Goal: Information Seeking & Learning: Learn about a topic

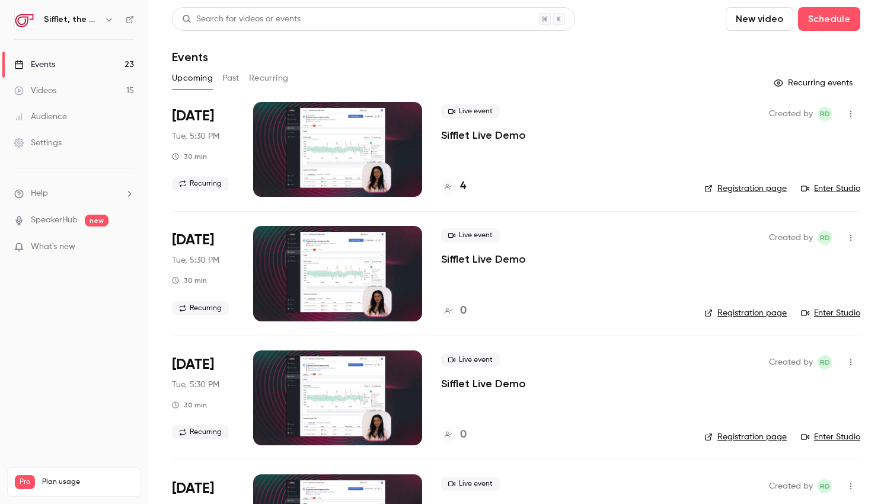
scroll to position [408, 0]
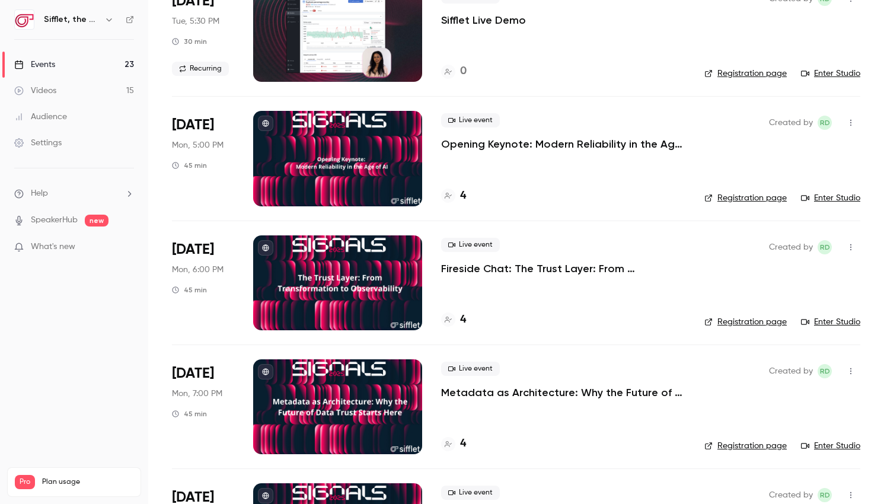
scroll to position [676, 0]
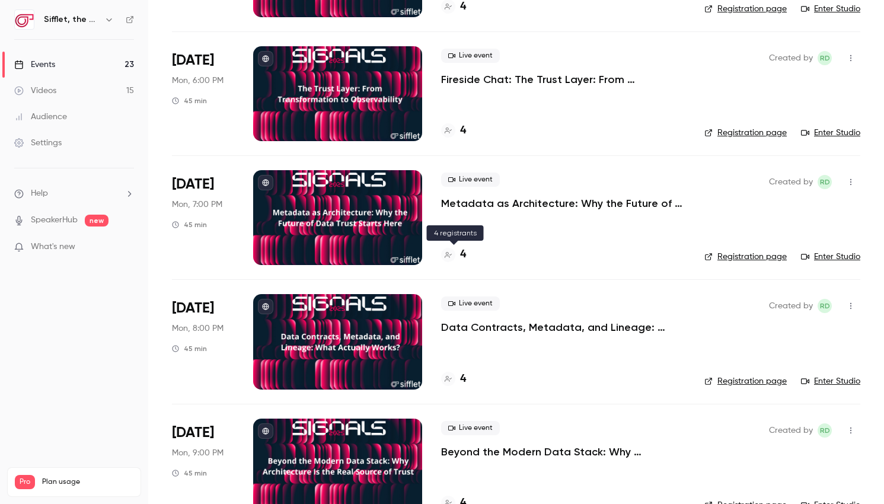
click at [461, 254] on h4 "4" at bounding box center [463, 255] width 6 height 16
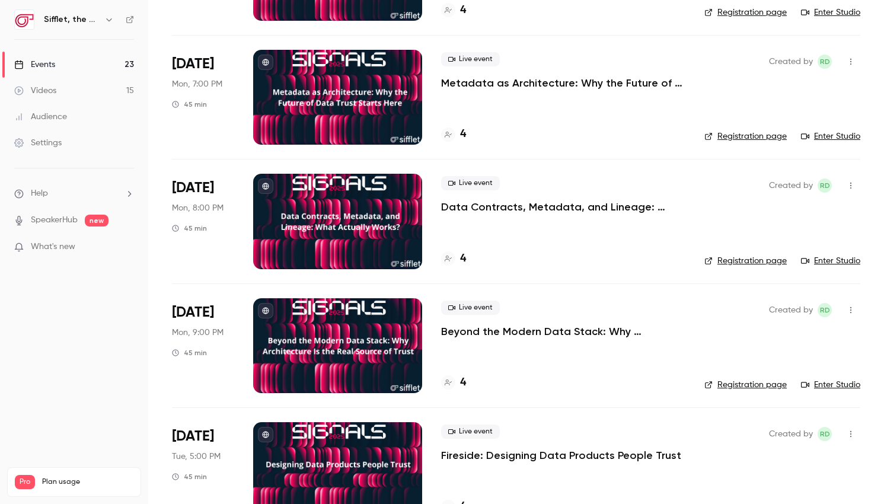
scroll to position [800, 0]
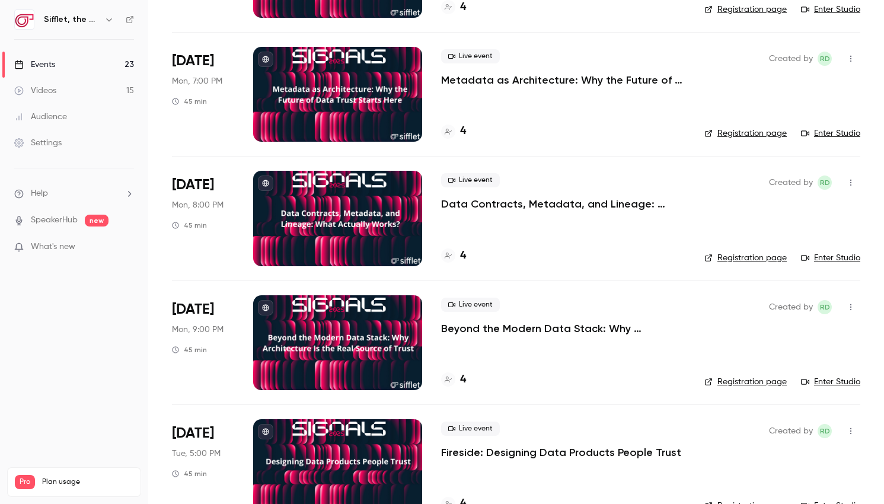
click at [759, 253] on link "Registration page" at bounding box center [745, 258] width 82 height 12
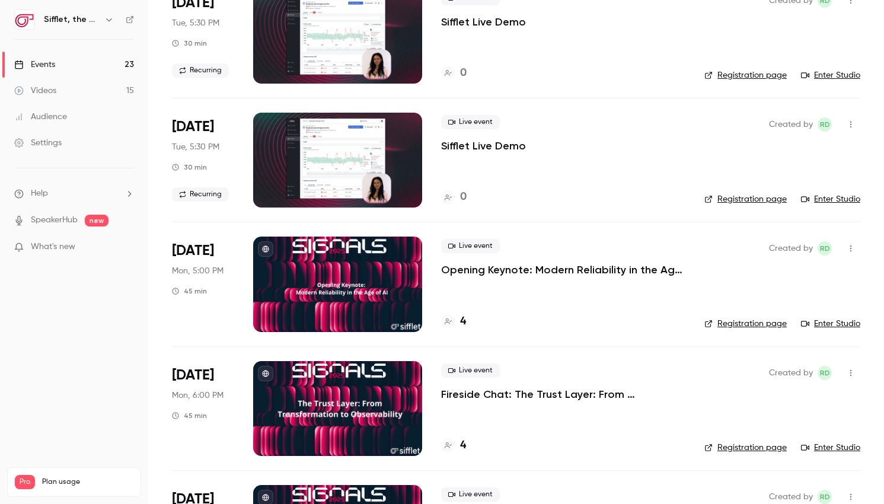
scroll to position [375, 0]
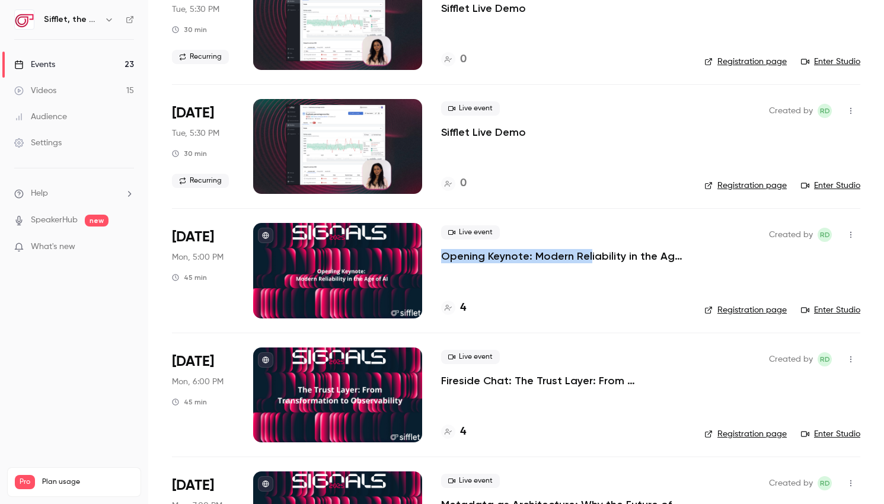
drag, startPoint x: 439, startPoint y: 256, endPoint x: 588, endPoint y: 244, distance: 149.3
click at [587, 253] on li "Nov 17 Mon, 5:00 PM 45 min Live event Opening Keynote: Modern Reliability in th…" at bounding box center [516, 270] width 688 height 124
click at [620, 255] on p "Opening Keynote: Modern Reliability in the Age of AI" at bounding box center [563, 256] width 244 height 14
click at [470, 379] on p "Fireside Chat: The Trust Layer: From Transformation to Observability" at bounding box center [563, 380] width 244 height 14
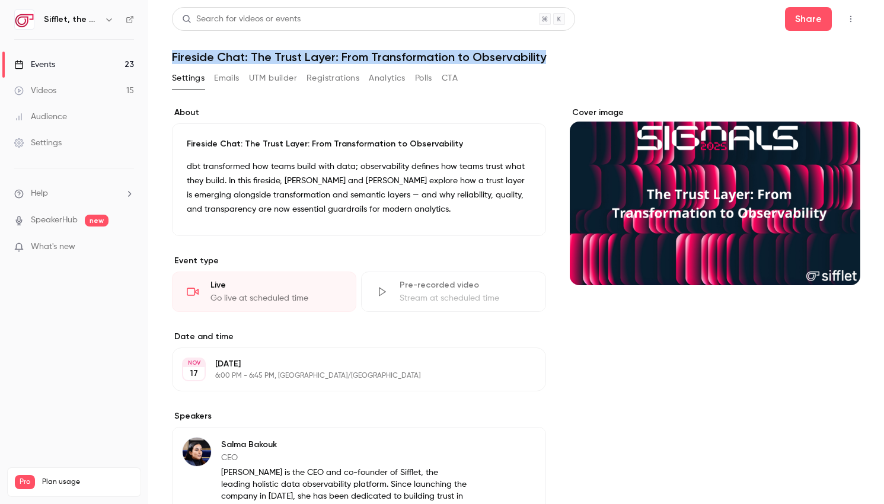
drag, startPoint x: 545, startPoint y: 57, endPoint x: 161, endPoint y: 52, distance: 384.8
click at [161, 52] on main "Search for videos or events Share Fireside Chat: The Trust Layer: From Transfor…" at bounding box center [516, 252] width 736 height 504
copy h1 "Fireside Chat: The Trust Layer: From Transformation to Observability"
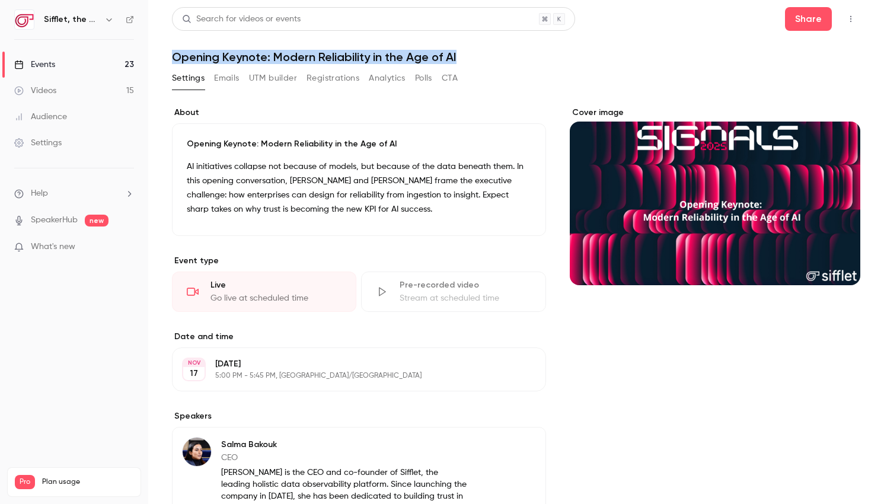
drag, startPoint x: 470, startPoint y: 60, endPoint x: 171, endPoint y: 49, distance: 299.0
click at [172, 49] on header "Search for videos or events Share Opening Keynote: Modern Reliability in the Ag…" at bounding box center [516, 35] width 688 height 57
copy h1 "Opening Keynote: Modern Reliability in the Age of AI"
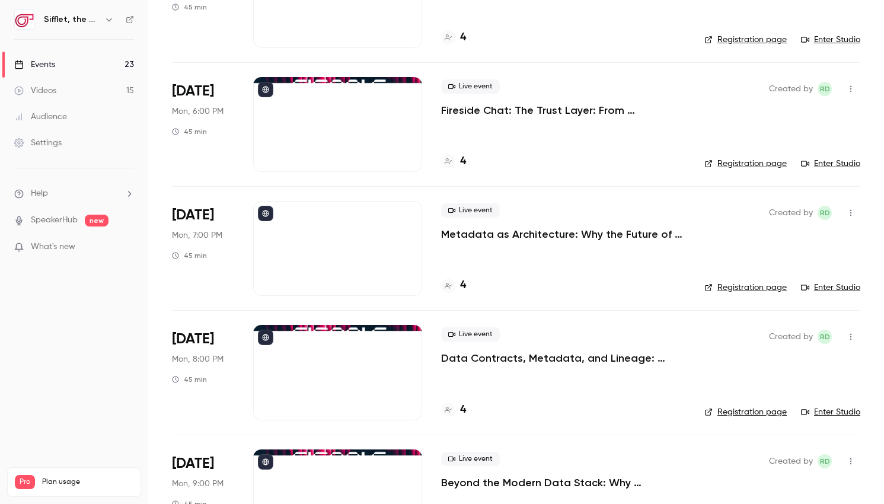
scroll to position [655, 0]
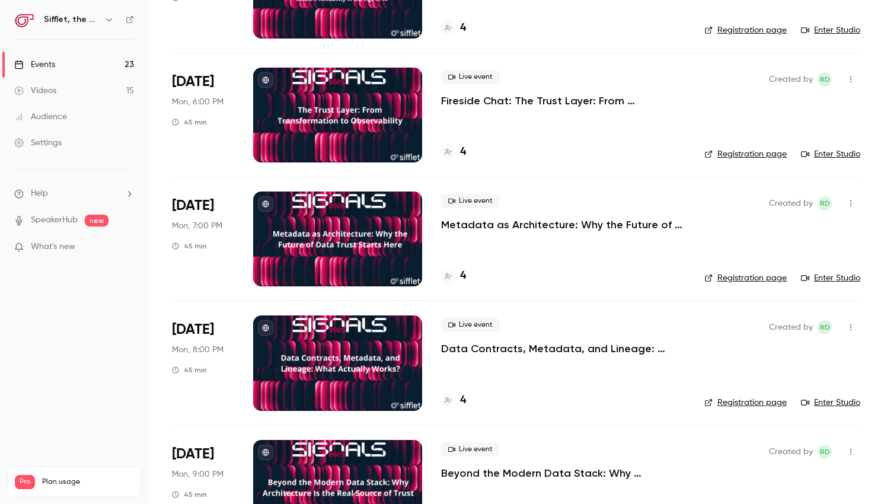
click at [539, 225] on p "Metadata as Architecture: Why the Future of Data Trust Starts Here" at bounding box center [563, 225] width 244 height 14
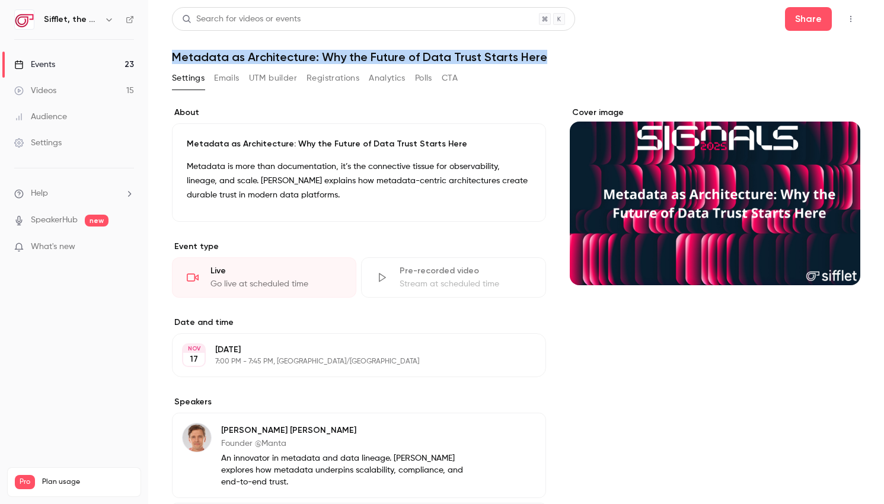
drag, startPoint x: 542, startPoint y: 53, endPoint x: 176, endPoint y: 41, distance: 366.0
click at [176, 41] on header "Search for videos or events Share Metadata as Architecture: Why the Future of D…" at bounding box center [516, 35] width 688 height 57
copy h1 "Metadata as Architecture: Why the Future of Data Trust Starts Here"
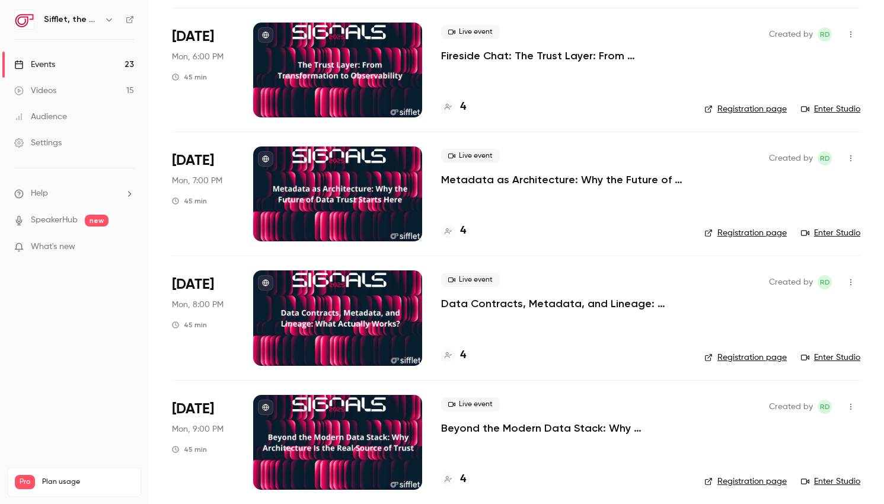
scroll to position [719, 0]
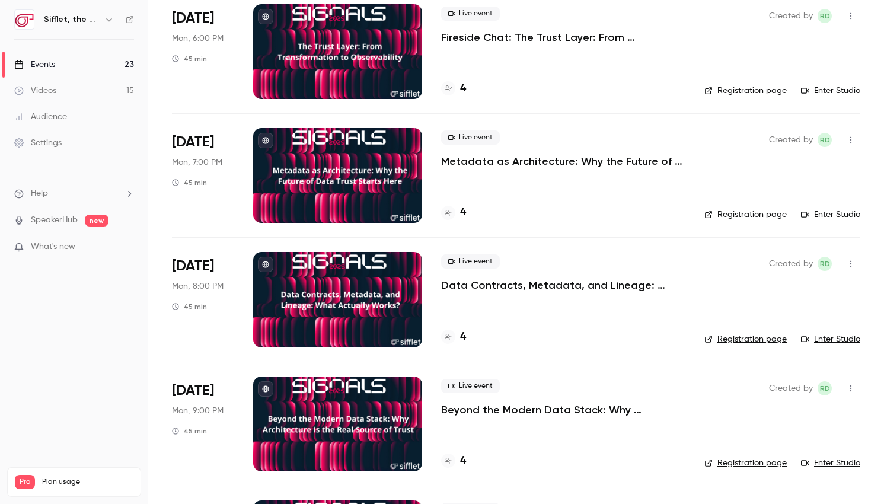
click at [541, 411] on p "Beyond the Modern Data Stack: Why Architecture Is the Real Source of Trust" at bounding box center [563, 410] width 244 height 14
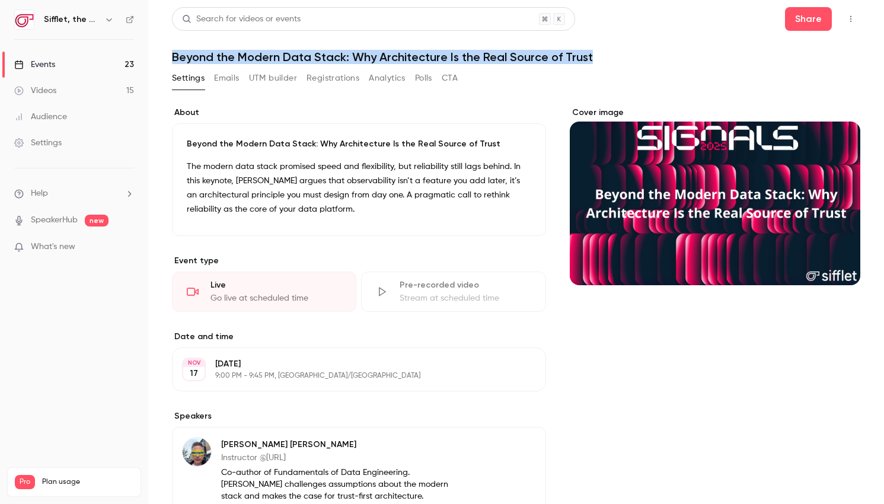
drag, startPoint x: 585, startPoint y: 53, endPoint x: 165, endPoint y: 60, distance: 420.4
click at [165, 60] on main "Search for videos or events Share Beyond the Modern Data Stack: Why Architectur…" at bounding box center [516, 252] width 736 height 504
copy h1 "Beyond the Modern Data Stack: Why Architecture Is the Real Source of Trust"
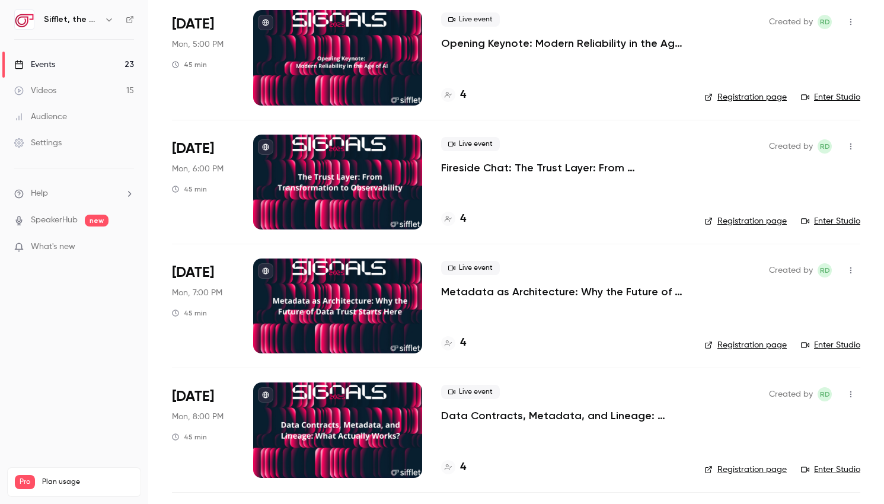
scroll to position [598, 0]
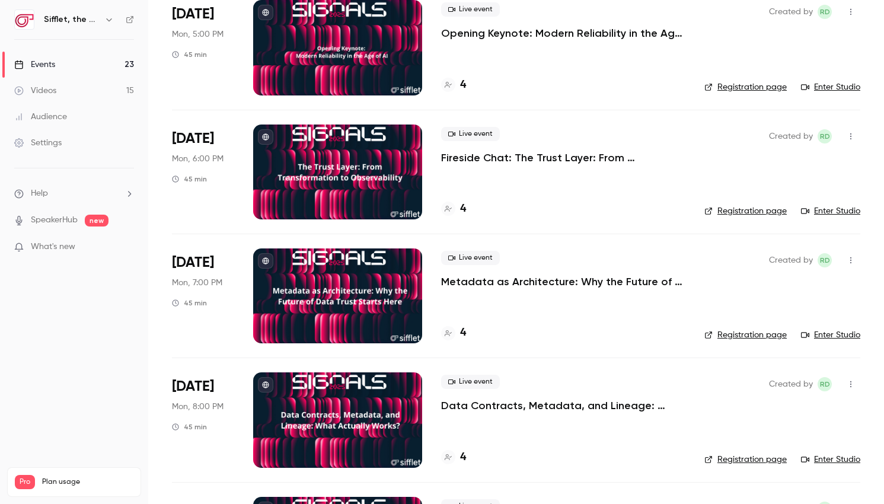
click at [499, 405] on p "Data Contracts, Metadata, and Lineage: What Actually Works?" at bounding box center [563, 405] width 244 height 14
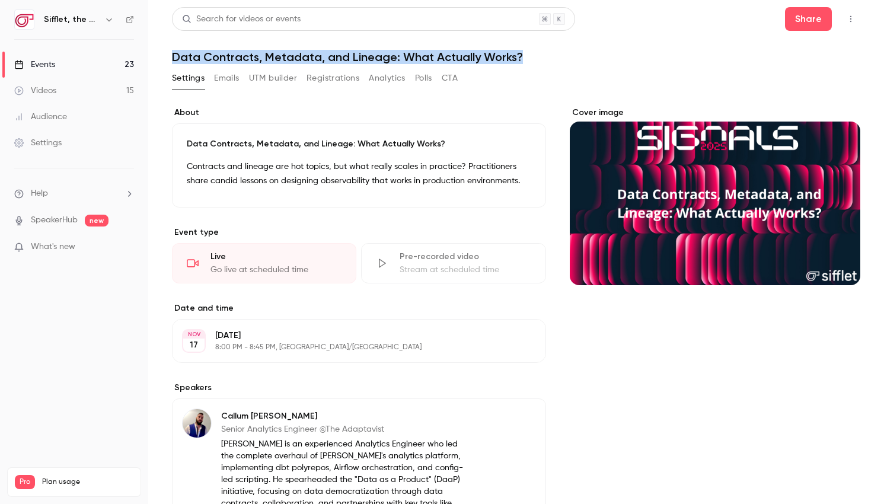
drag, startPoint x: 527, startPoint y: 58, endPoint x: 165, endPoint y: 56, distance: 362.2
click at [165, 56] on main "Search for videos or events Share Data Contracts, Metadata, and Lineage: What A…" at bounding box center [516, 252] width 736 height 504
copy h1 "Data Contracts, Metadata, and Lineage: What Actually Works?"
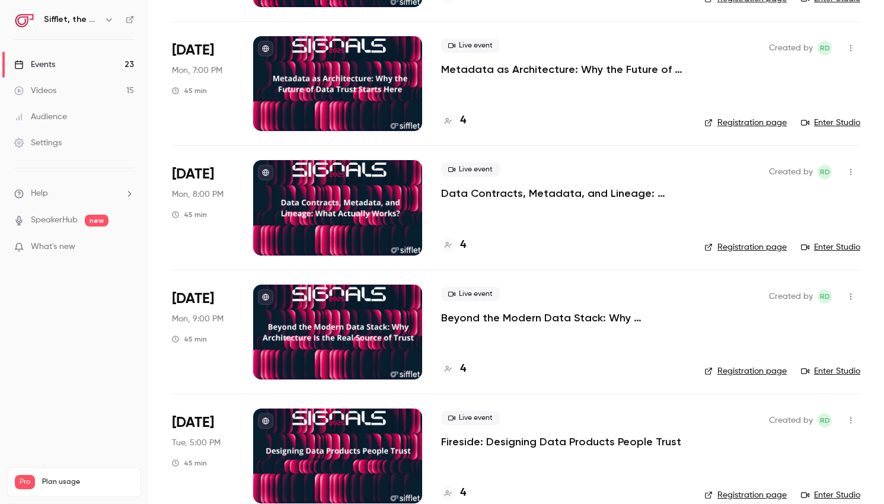
scroll to position [818, 0]
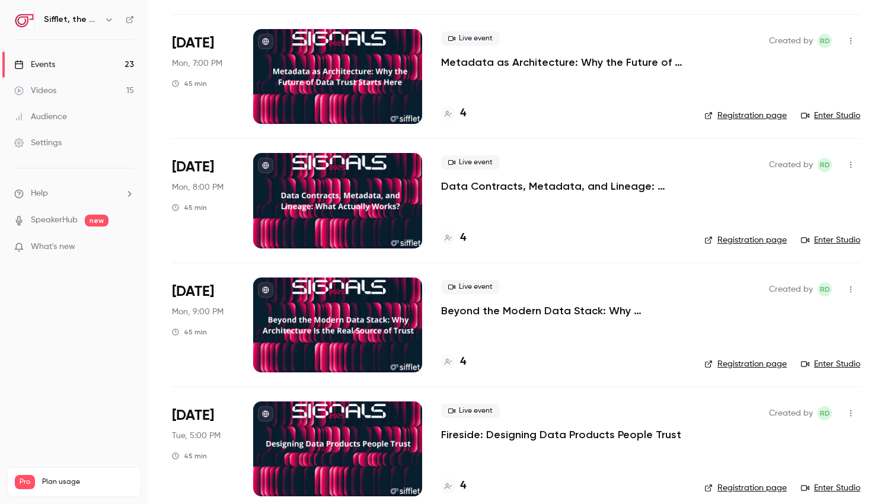
click at [496, 436] on p "Fireside: Designing Data Products People Trust" at bounding box center [561, 434] width 240 height 14
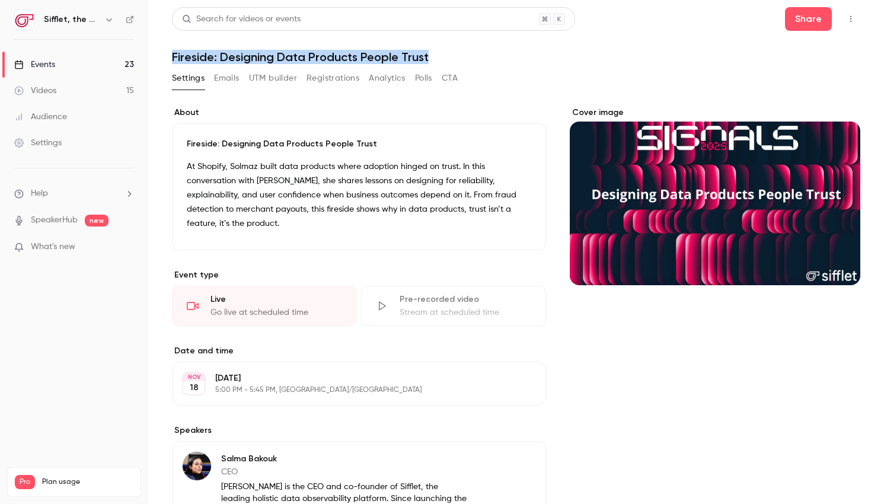
drag, startPoint x: 432, startPoint y: 57, endPoint x: 170, endPoint y: 59, distance: 262.6
click at [170, 59] on main "**********" at bounding box center [516, 252] width 736 height 504
copy h1 "Fireside: Designing Data Products People Trust"
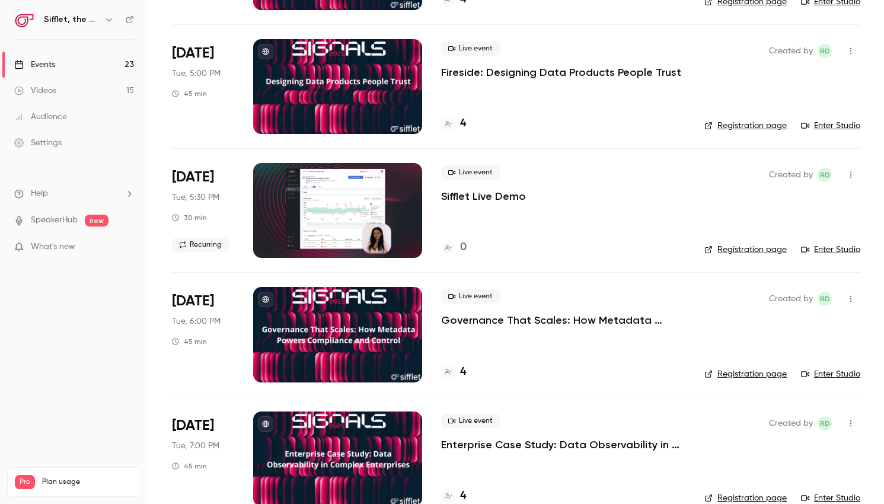
scroll to position [1182, 0]
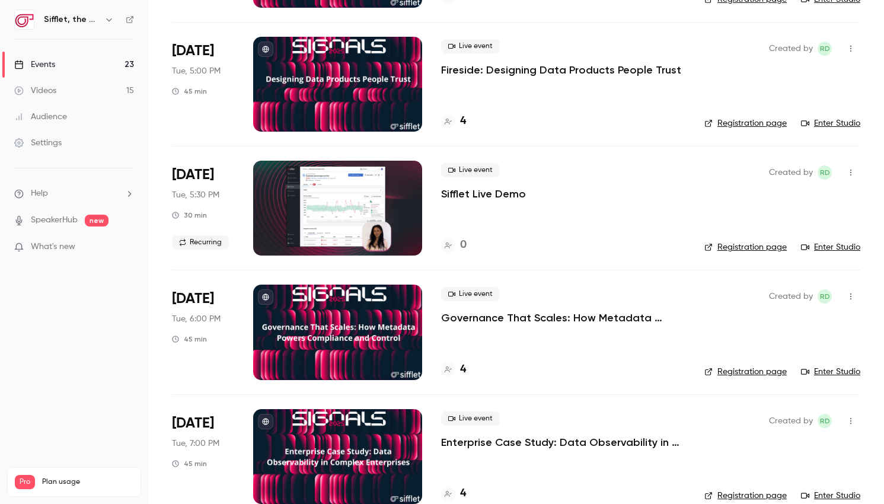
click at [521, 320] on p "Governance That Scales: How Metadata Powers Compliance and Control" at bounding box center [563, 318] width 244 height 14
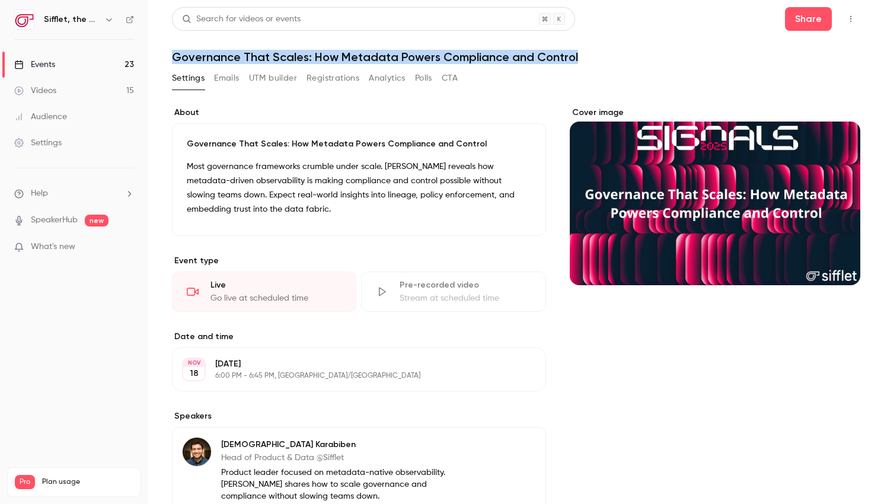
drag, startPoint x: 172, startPoint y: 61, endPoint x: 593, endPoint y: 63, distance: 420.9
click at [593, 63] on h1 "Governance That Scales: How Metadata Powers Compliance and Control" at bounding box center [516, 57] width 688 height 14
copy h1 "Governance That Scales: How Metadata Powers Compliance and Control"
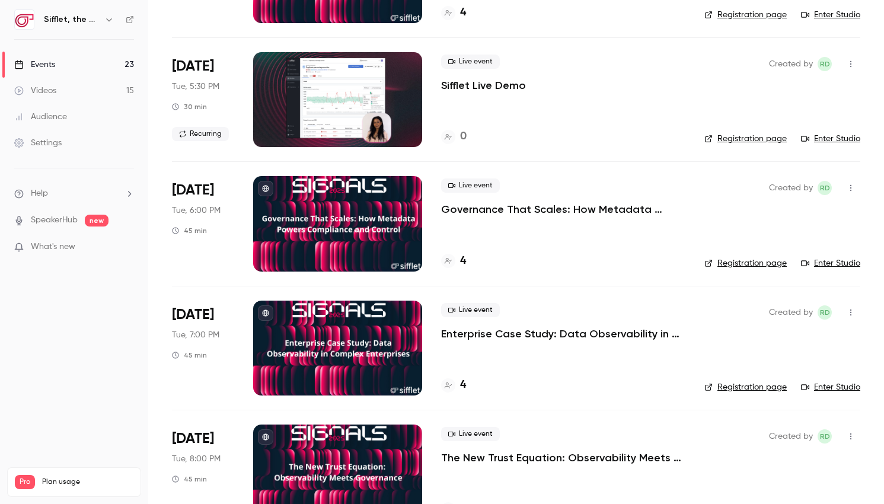
scroll to position [1321, 0]
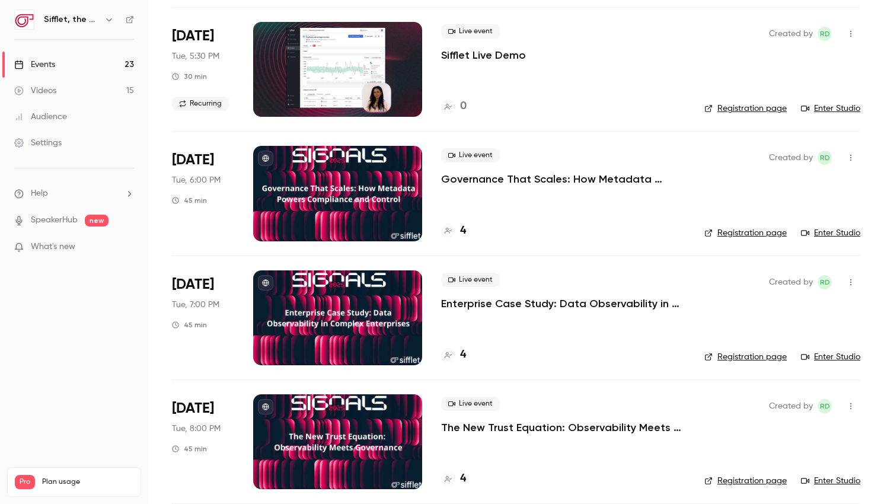
click at [526, 309] on p "Enterprise Case Study: Data Observability in Complex Enterprises" at bounding box center [563, 303] width 244 height 14
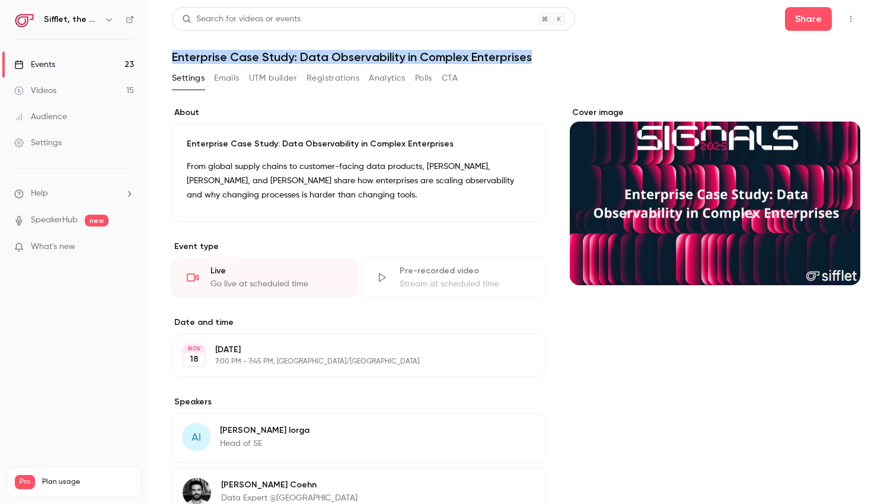
drag, startPoint x: 538, startPoint y: 58, endPoint x: 158, endPoint y: 62, distance: 379.4
click at [158, 62] on main "**********" at bounding box center [516, 252] width 736 height 504
copy h1 "Enterprise Case Study: Data Observability in Complex Enterprises"
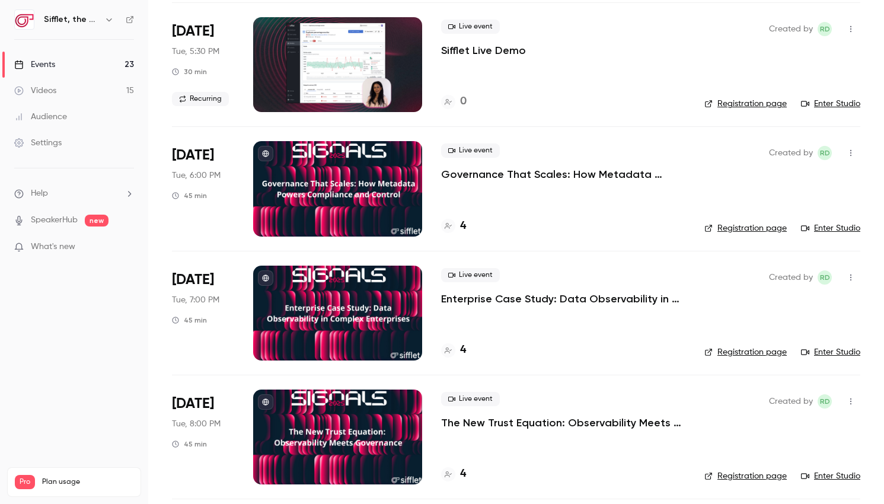
click at [542, 301] on p "Enterprise Case Study: Data Observability in Complex Enterprises" at bounding box center [563, 299] width 244 height 14
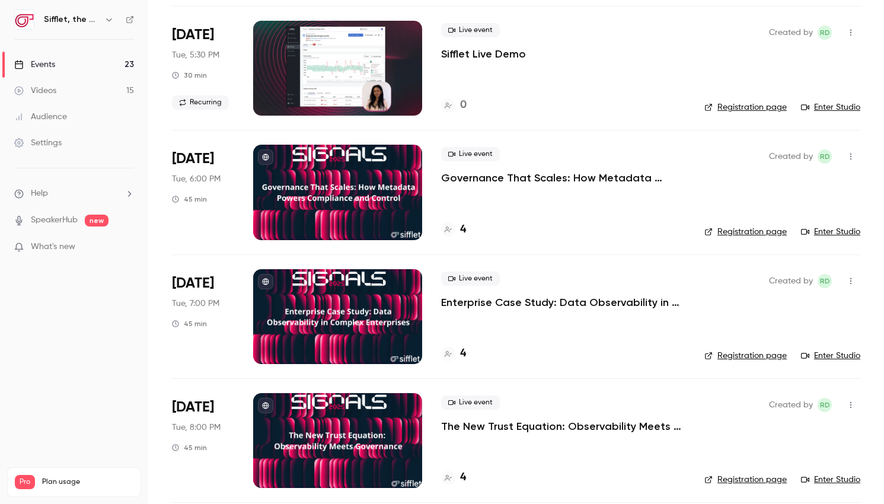
scroll to position [1344, 0]
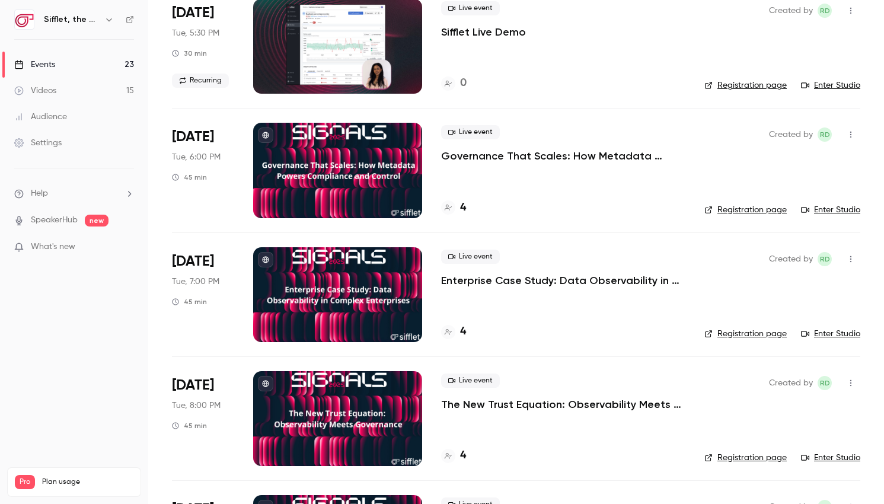
click at [458, 404] on p "The New Trust Equation: Observability Meets Governance" at bounding box center [563, 404] width 244 height 14
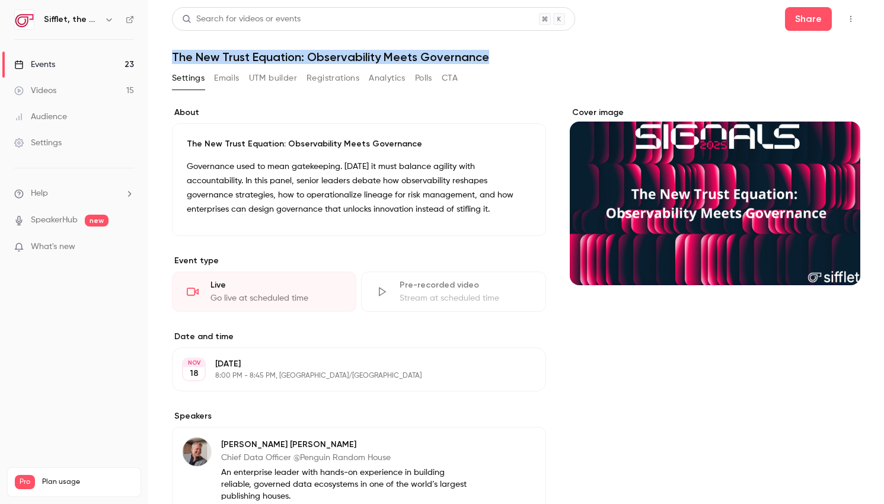
drag, startPoint x: 492, startPoint y: 54, endPoint x: 173, endPoint y: 55, distance: 319.5
click at [173, 55] on h1 "The New Trust Equation: Observability Meets Governance" at bounding box center [516, 57] width 688 height 14
copy h1 "The New Trust Equation: Observability Meets Governance"
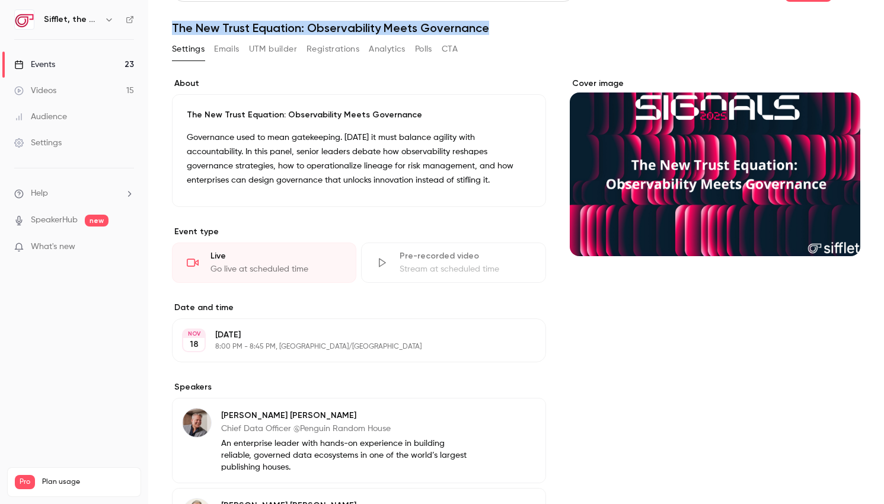
scroll to position [30, 0]
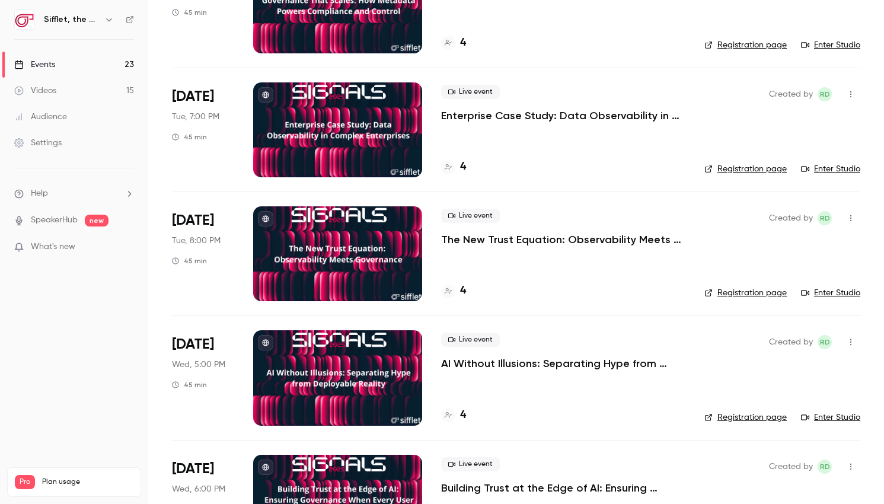
scroll to position [1509, 0]
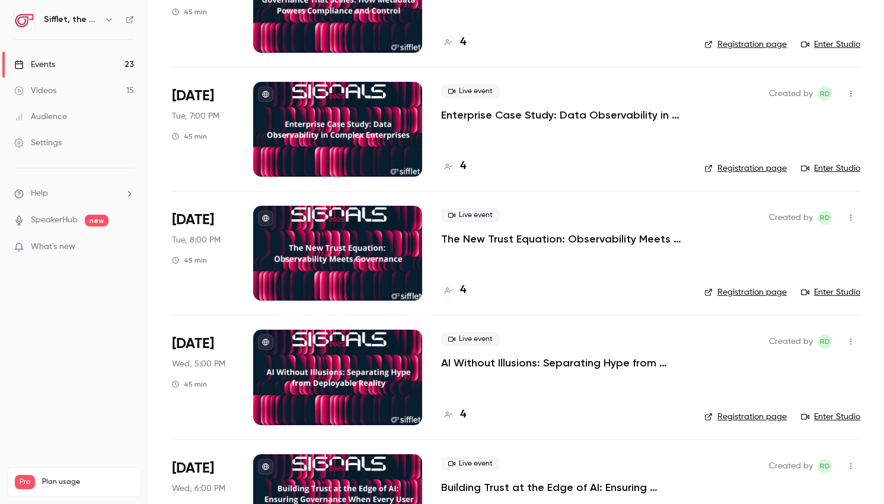
click at [494, 365] on p "AI Without Illusions: Separating Hype from Deployable Reality" at bounding box center [563, 363] width 244 height 14
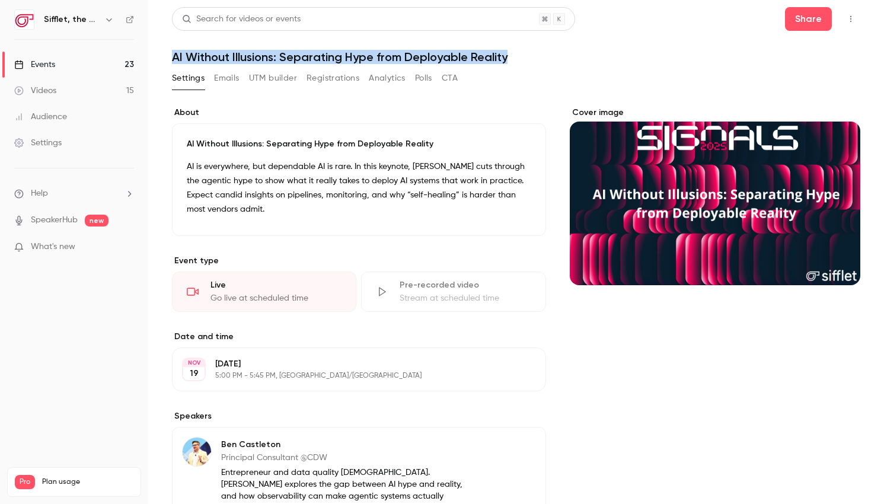
drag, startPoint x: 169, startPoint y: 55, endPoint x: 516, endPoint y: 60, distance: 347.5
click at [516, 60] on main "Search for videos or events Share AI Without Illusions: Separating Hype from De…" at bounding box center [516, 252] width 736 height 504
copy h1 "AI Without Illusions: Separating Hype from Deployable Reality"
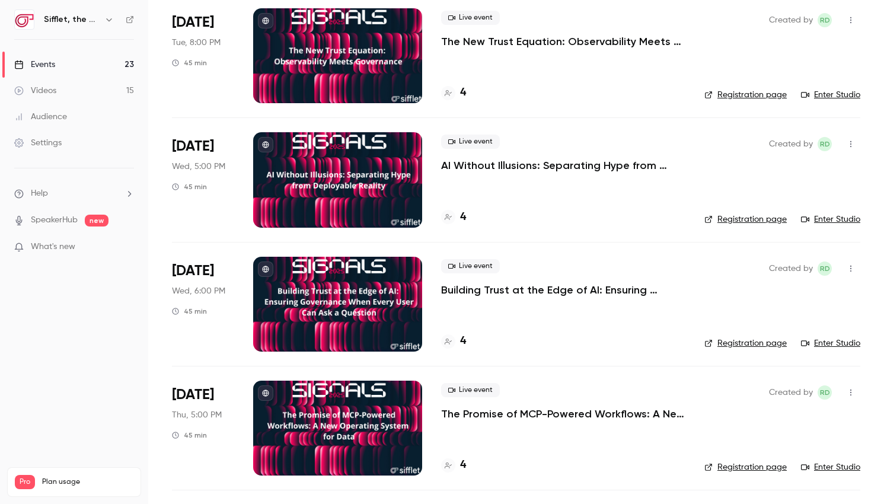
scroll to position [1704, 0]
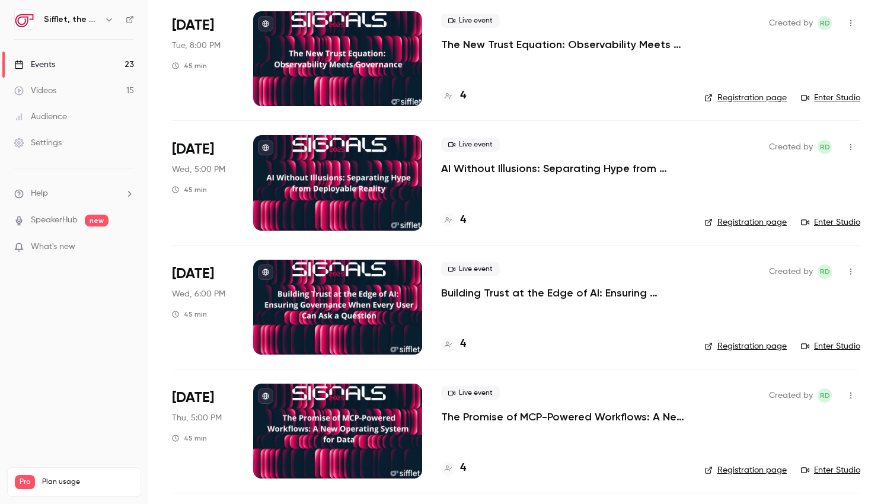
click at [505, 298] on p "Building Trust at the Edge of AI: Ensuring Governance When Every User Can Ask a…" at bounding box center [563, 293] width 244 height 14
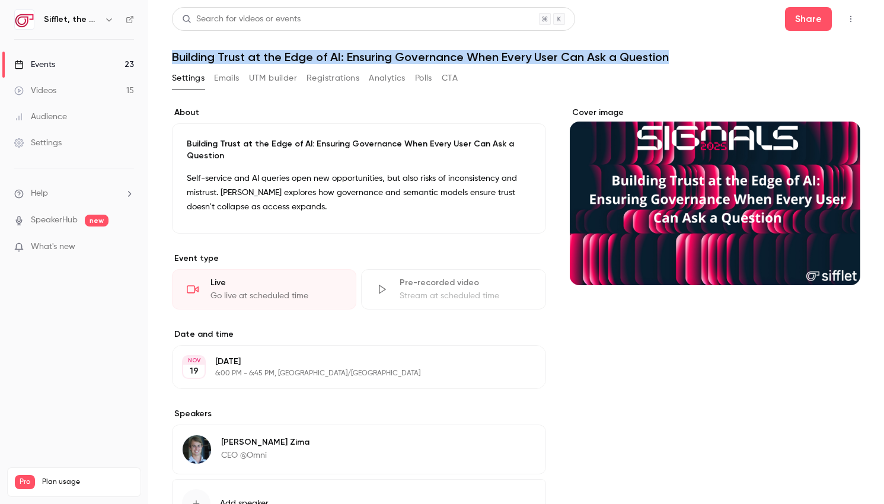
drag, startPoint x: 673, startPoint y: 62, endPoint x: 174, endPoint y: 54, distance: 499.8
click at [174, 54] on h1 "Building Trust at the Edge of AI: Ensuring Governance When Every User Can Ask a…" at bounding box center [516, 57] width 688 height 14
copy h1 "Building Trust at the Edge of AI: Ensuring Governance When Every User Can Ask a…"
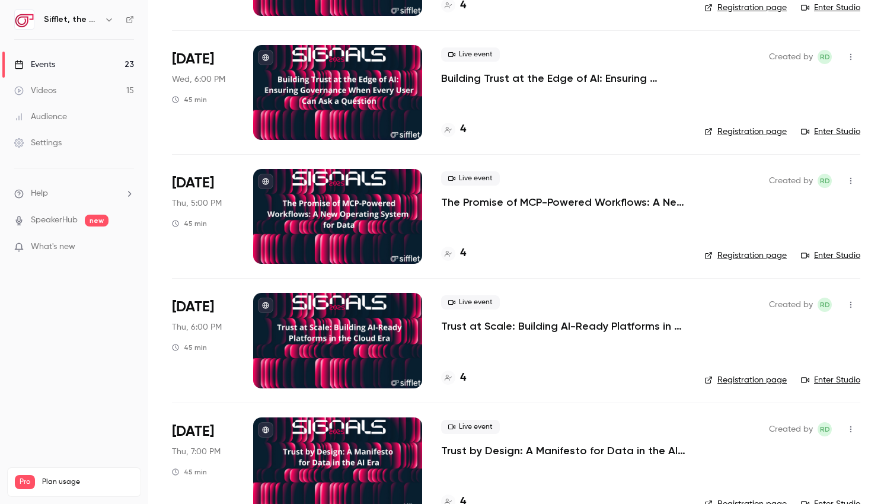
scroll to position [1923, 0]
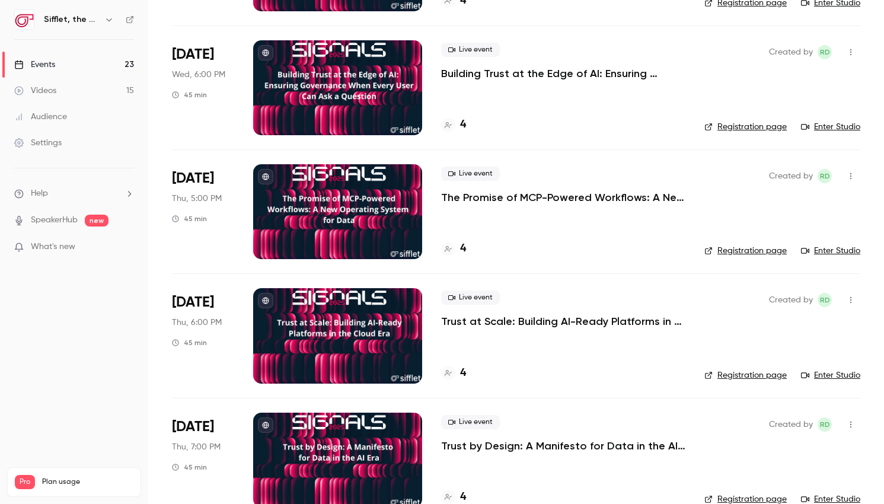
click at [191, 175] on span "[DATE]" at bounding box center [193, 178] width 42 height 19
click at [531, 206] on div "Live event The Promise of MCP-Powered Workflows: A New Operating System for Dat…" at bounding box center [563, 211] width 244 height 95
click at [529, 193] on p "The Promise of MCP-Powered Workflows: A New Operating System for Data" at bounding box center [563, 197] width 244 height 14
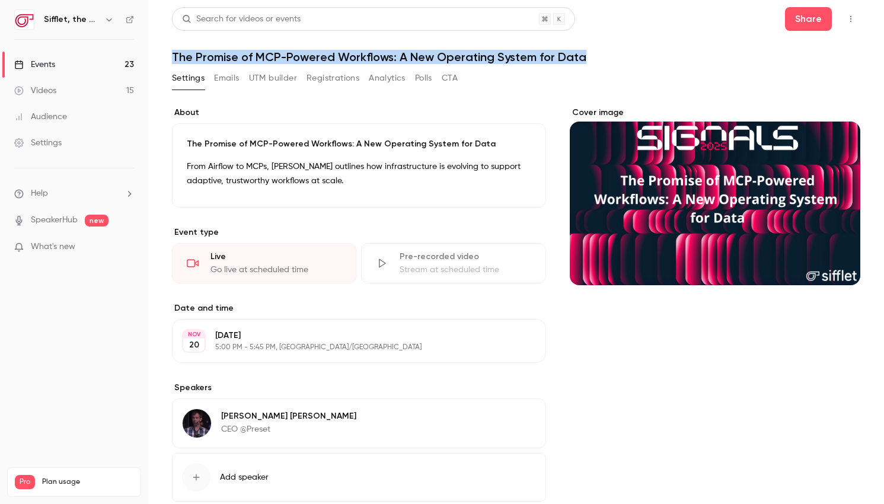
drag, startPoint x: 585, startPoint y: 59, endPoint x: 174, endPoint y: 58, distance: 410.3
click at [174, 58] on h1 "The Promise of MCP-Powered Workflows: A New Operating System for Data" at bounding box center [516, 57] width 688 height 14
copy h1 "The Promise of MCP-Powered Workflows: A New Operating System for Data"
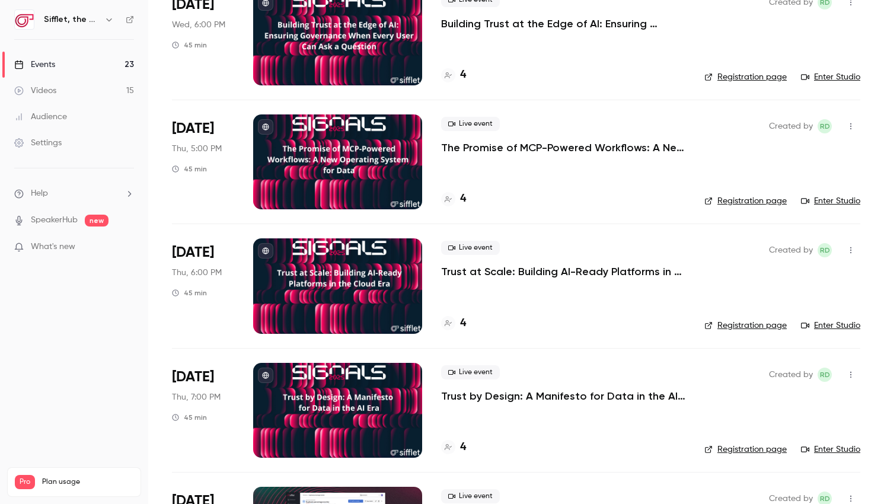
scroll to position [2007, 0]
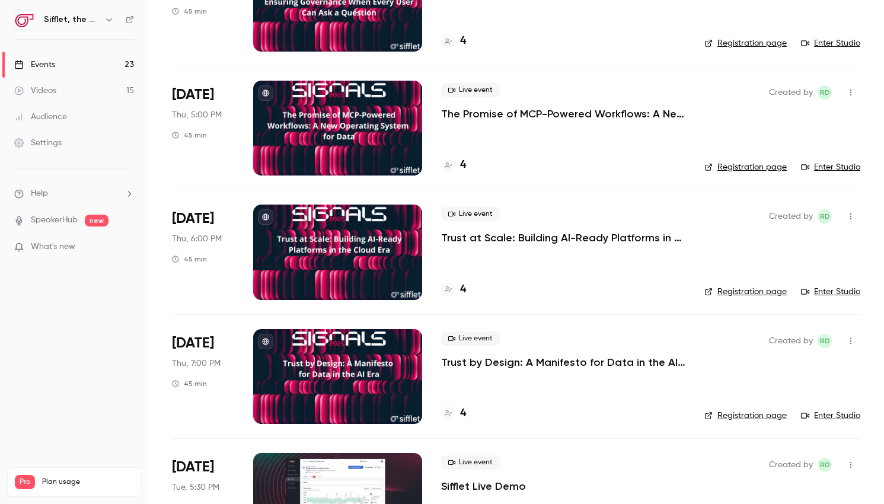
click at [548, 241] on p "Trust at Scale: Building AI-Ready Platforms in the Cloud Era" at bounding box center [563, 238] width 244 height 14
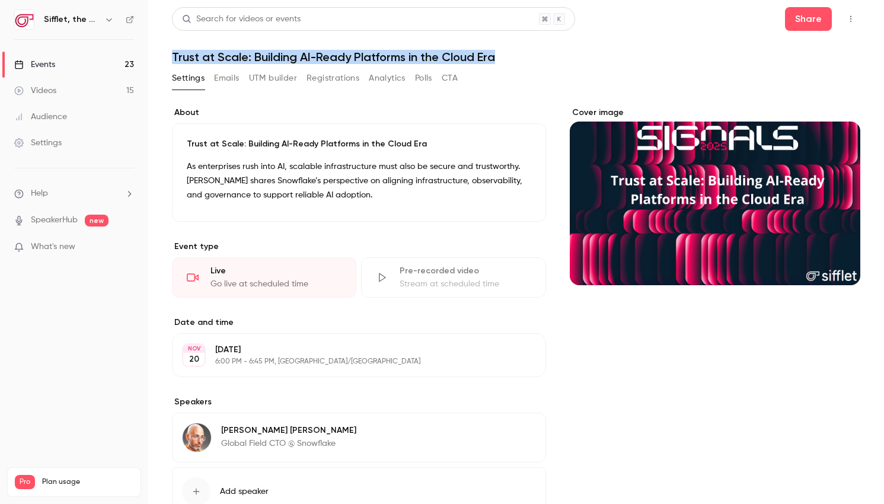
drag, startPoint x: 507, startPoint y: 53, endPoint x: 173, endPoint y: 58, distance: 335.0
click at [173, 58] on h1 "Trust at Scale: Building AI-Ready Platforms in the Cloud Era" at bounding box center [516, 57] width 688 height 14
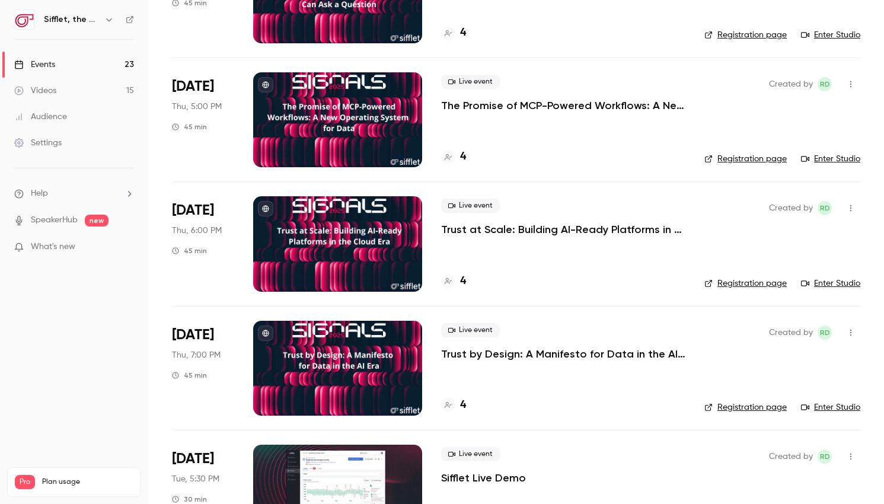
scroll to position [2023, 0]
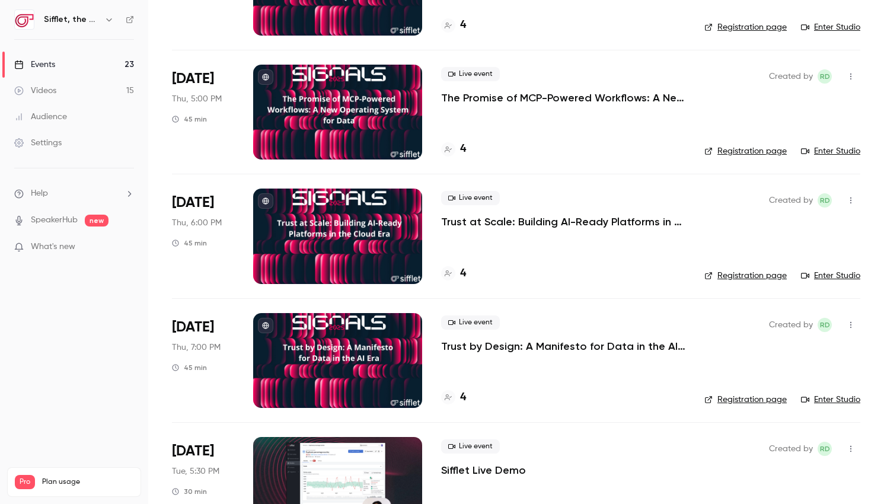
click at [568, 346] on p "Trust by Design: A Manifesto for Data in the AI Era" at bounding box center [563, 346] width 244 height 14
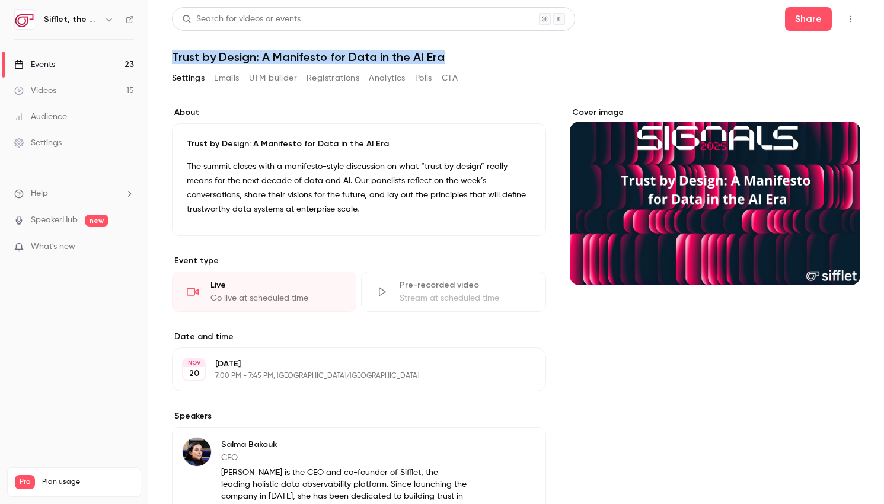
drag, startPoint x: 449, startPoint y: 58, endPoint x: 172, endPoint y: 57, distance: 276.9
click at [172, 57] on h1 "Trust by Design: A Manifesto for Data in the AI Era" at bounding box center [516, 57] width 688 height 14
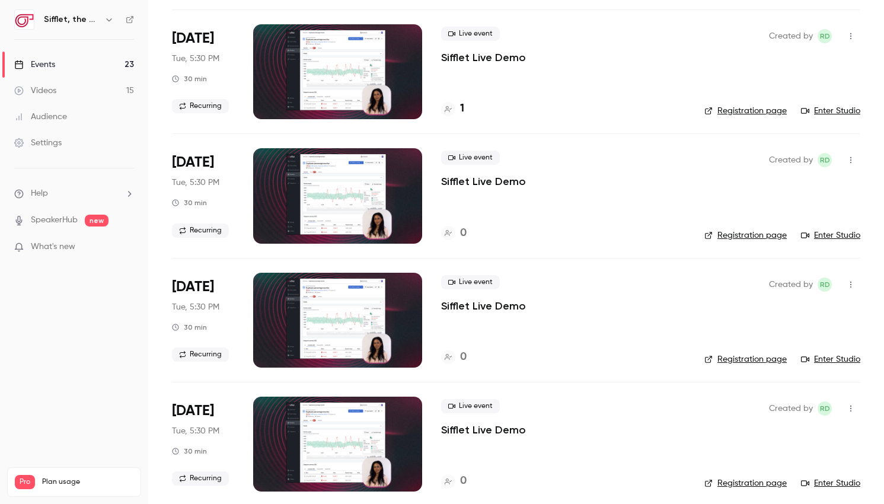
scroll to position [2444, 0]
